Goal: Entertainment & Leisure: Consume media (video, audio)

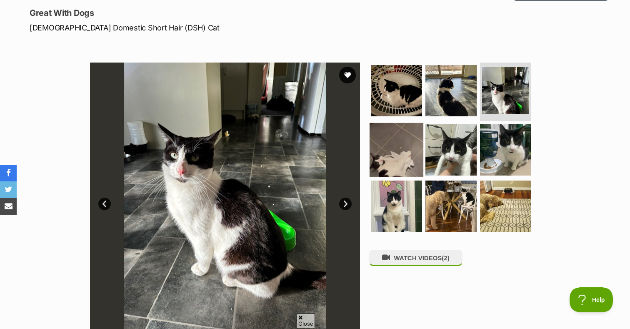
click at [409, 140] on img at bounding box center [396, 149] width 54 height 54
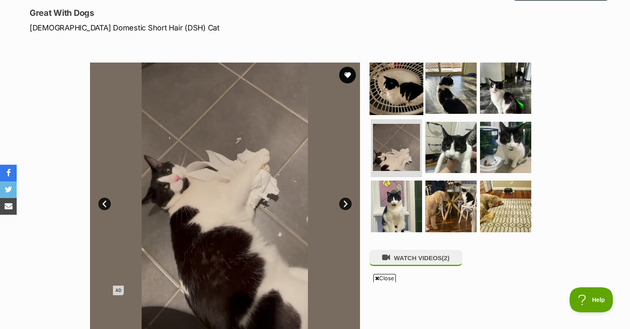
click at [405, 82] on img at bounding box center [396, 88] width 54 height 54
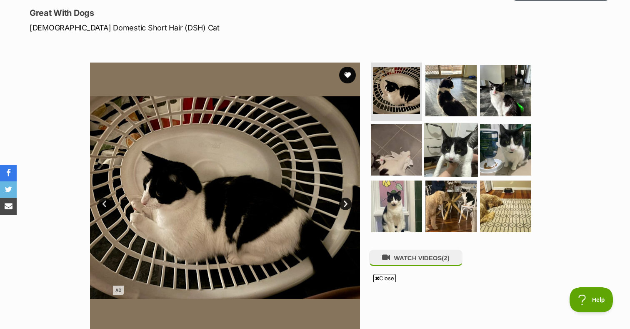
click at [472, 131] on img at bounding box center [451, 149] width 54 height 54
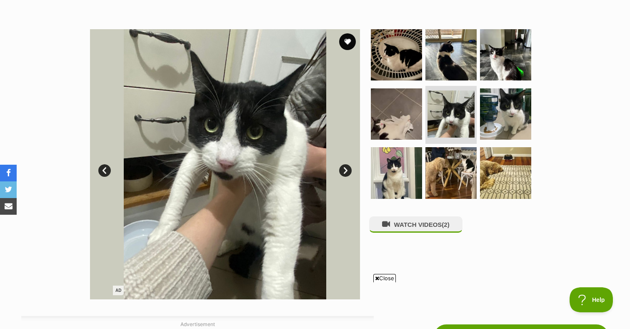
scroll to position [142, 0]
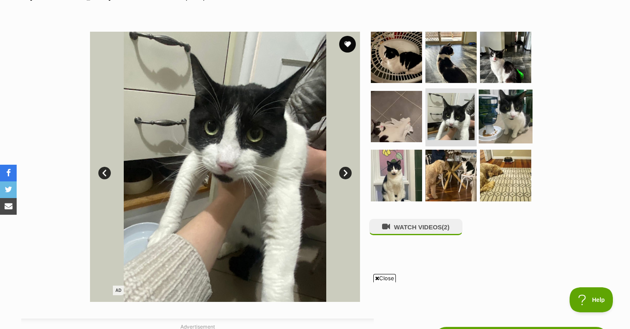
click at [499, 105] on img at bounding box center [506, 116] width 54 height 54
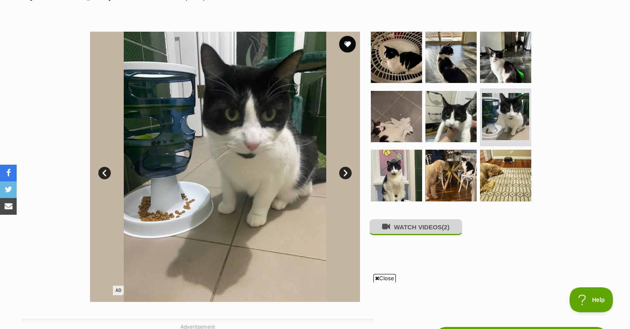
click at [420, 233] on button "WATCH VIDEOS (2)" at bounding box center [415, 227] width 93 height 16
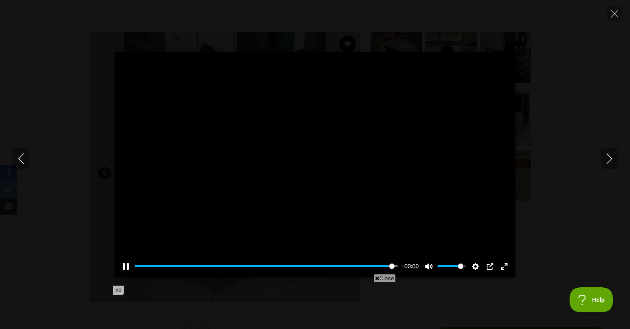
type input "100"
click at [611, 13] on icon "Close" at bounding box center [614, 13] width 7 height 7
